Goal: Download file/media

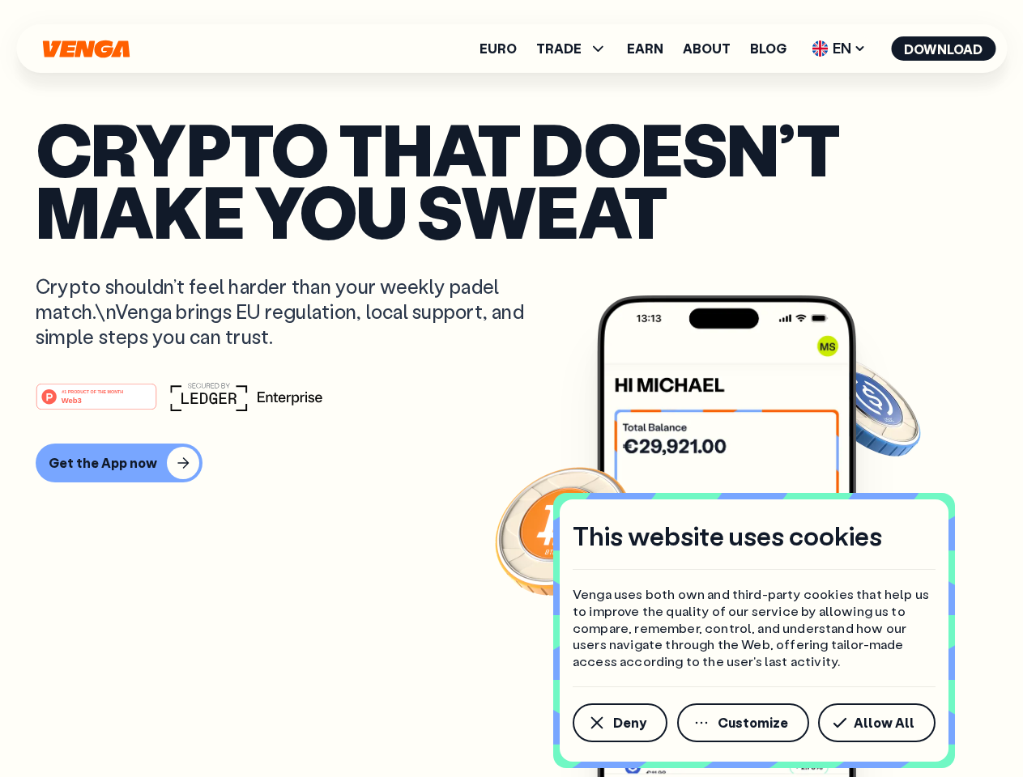
click at [511, 389] on div "#1 PRODUCT OF THE MONTH Web3" at bounding box center [511, 396] width 951 height 29
click at [619, 723] on span "Deny" at bounding box center [629, 723] width 33 height 13
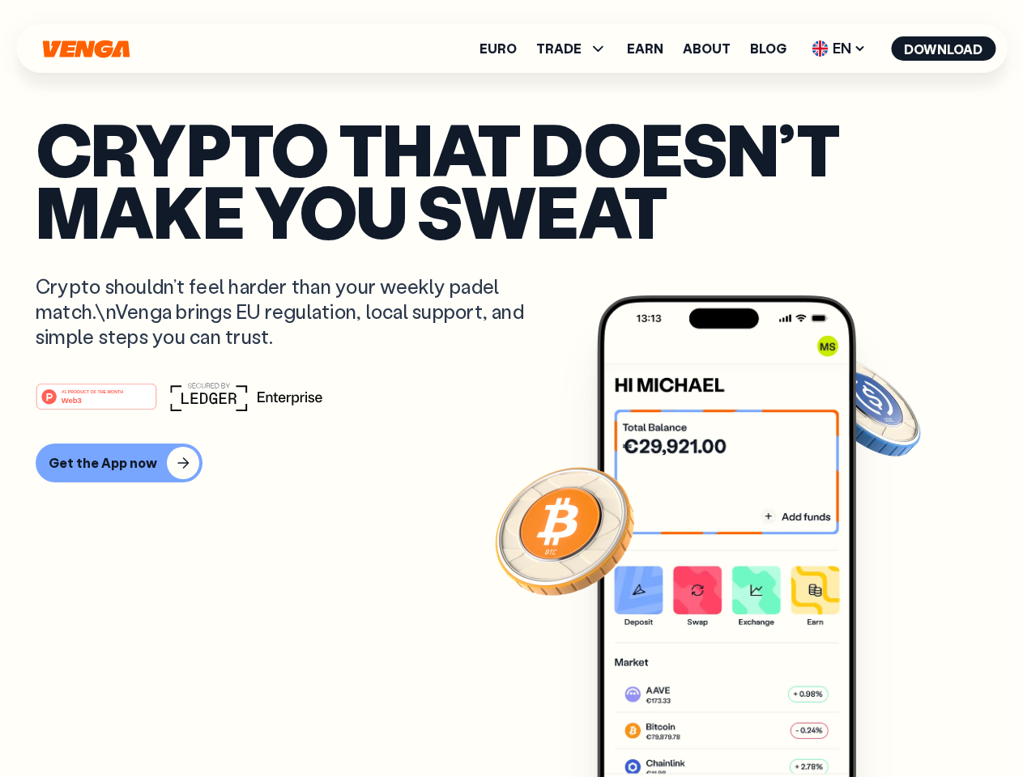
click at [744, 723] on img at bounding box center [726, 567] width 259 height 543
click at [879, 723] on article "Crypto that doesn’t make you sweat Crypto shouldn’t feel harder than your weekl…" at bounding box center [511, 420] width 951 height 607
click at [577, 49] on span "TRADE" at bounding box center [558, 48] width 45 height 13
click at [839, 49] on span "EN" at bounding box center [839, 49] width 66 height 26
click at [943, 49] on button "Download" at bounding box center [943, 48] width 104 height 24
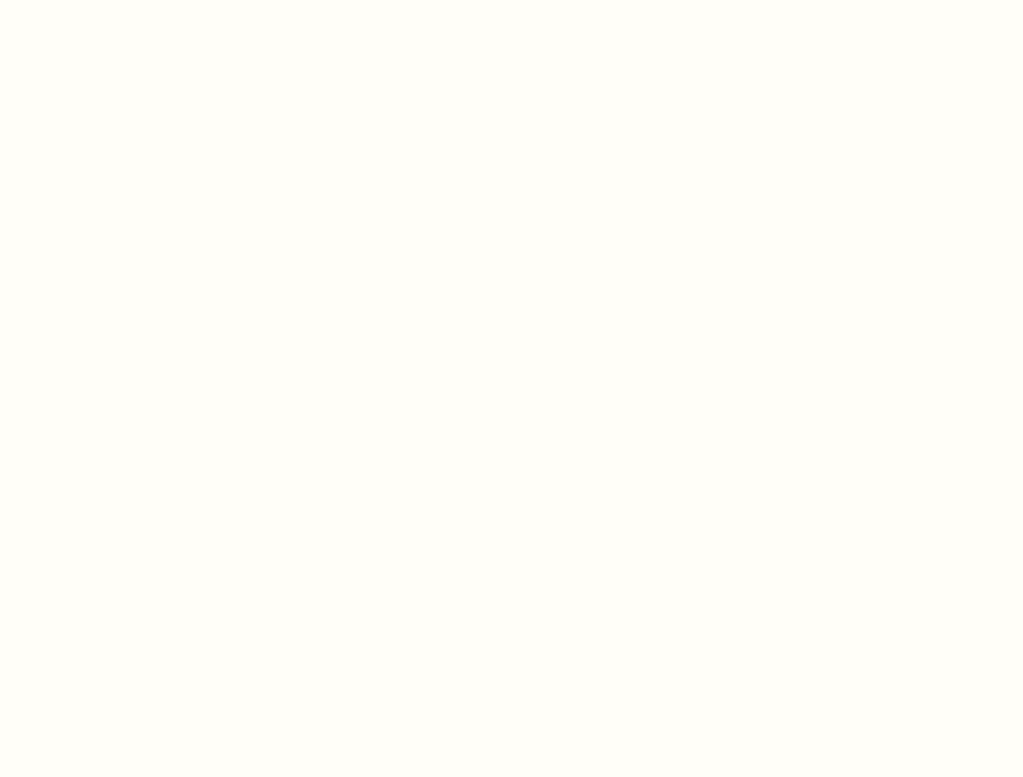
click at [511, 0] on html "This website uses cookies Venga uses both own and third-party cookies that help…" at bounding box center [511, 0] width 1023 height 0
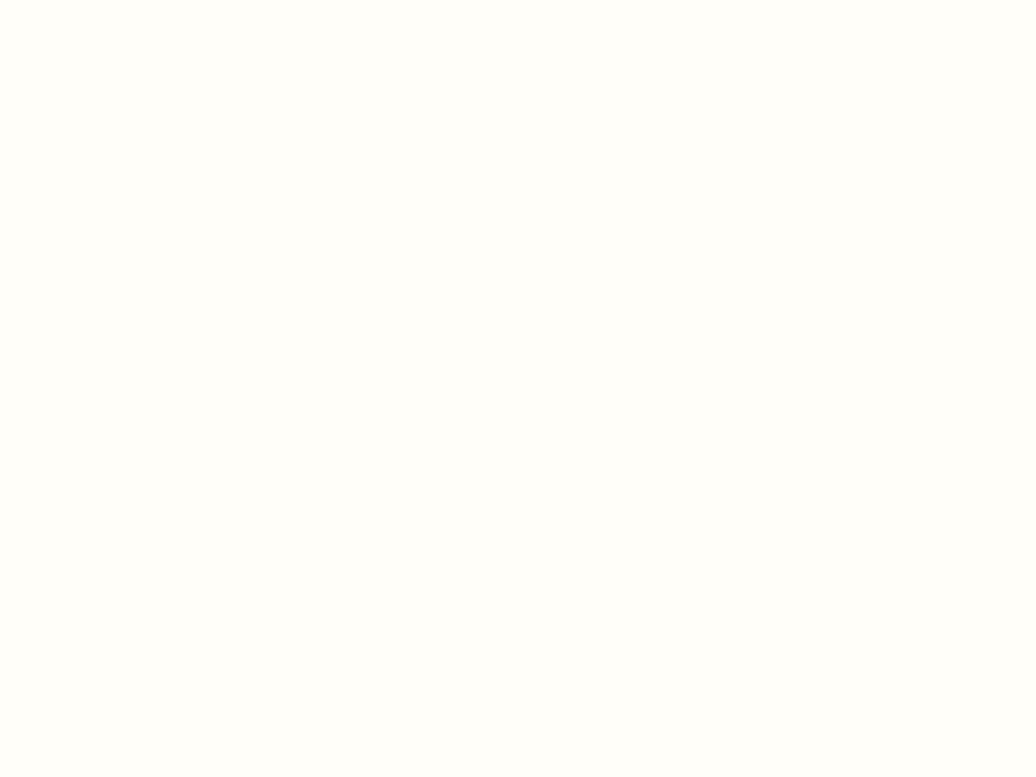
click at [117, 0] on html "This website uses cookies Venga uses both own and third-party cookies that help…" at bounding box center [518, 0] width 1036 height 0
click at [99, 0] on html "This website uses cookies Venga uses both own and third-party cookies that help…" at bounding box center [518, 0] width 1036 height 0
